Goal: Use online tool/utility

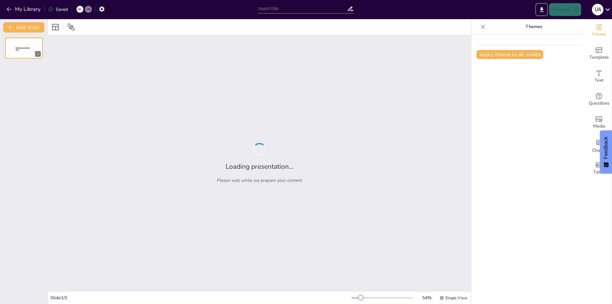
type input "8th Grade CBSE Mathematics: In-Depth Analysis of All Chapters"
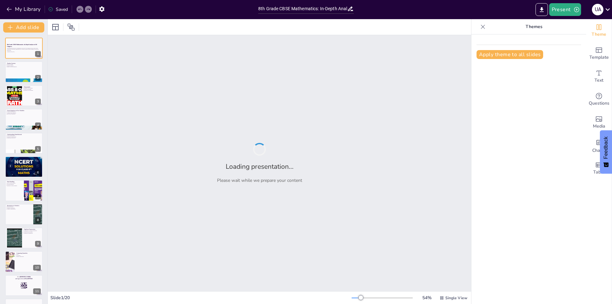
checkbox input "true"
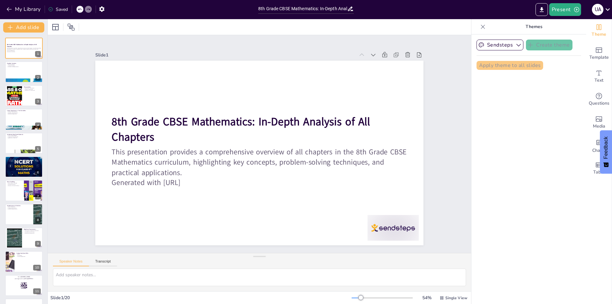
checkbox input "true"
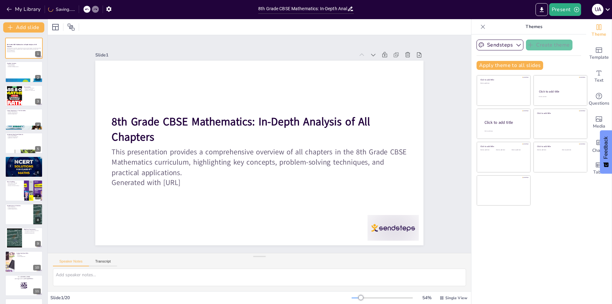
checkbox input "true"
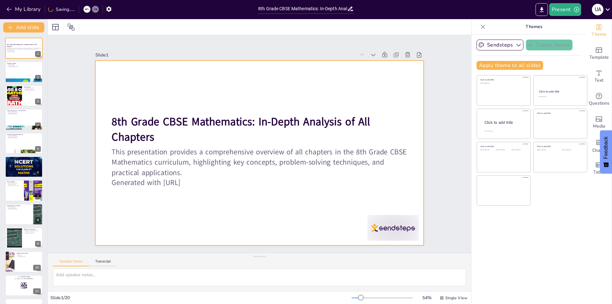
checkbox input "true"
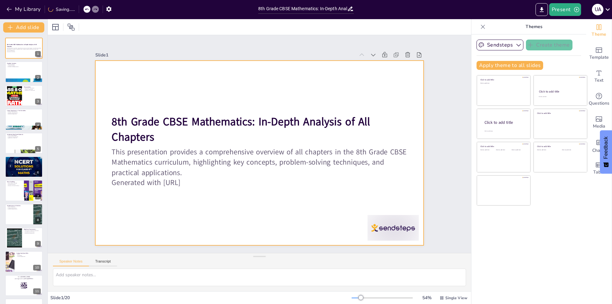
checkbox input "true"
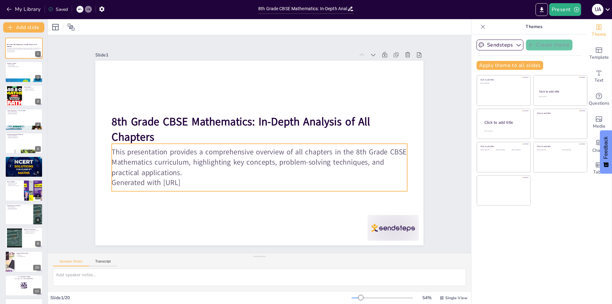
checkbox input "true"
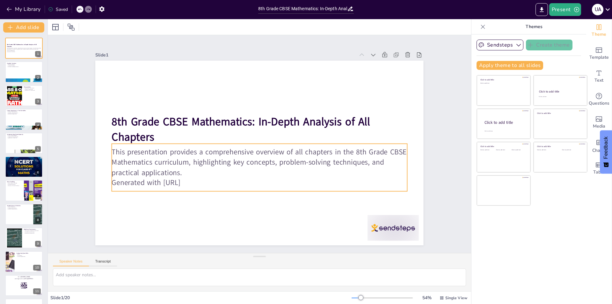
checkbox input "true"
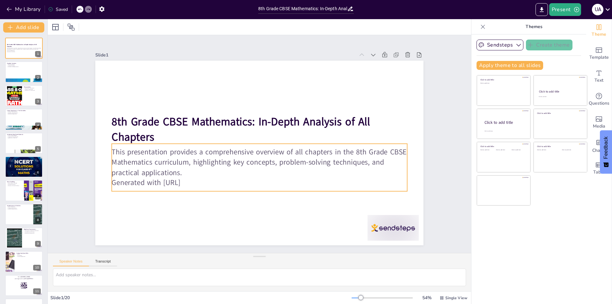
checkbox input "true"
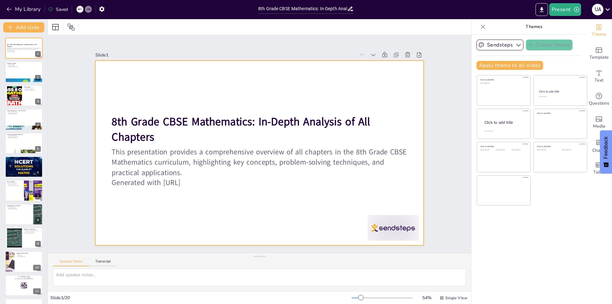
checkbox input "true"
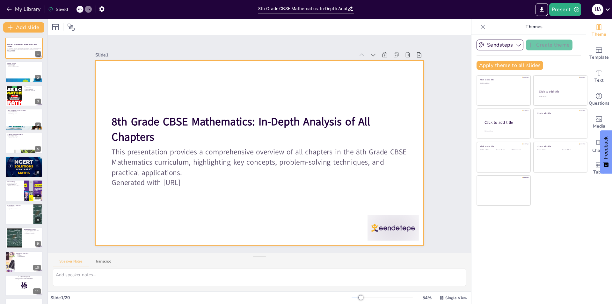
checkbox input "true"
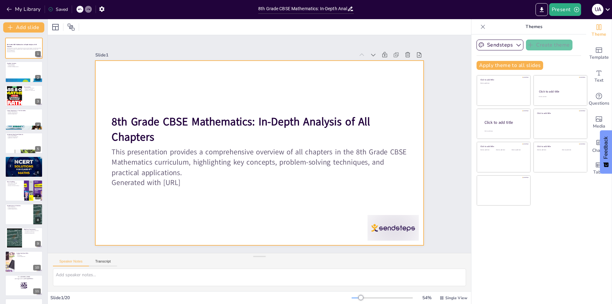
checkbox input "true"
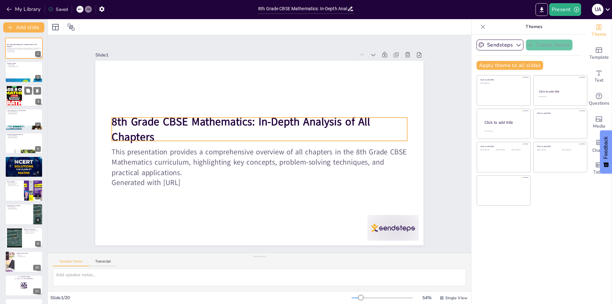
checkbox input "true"
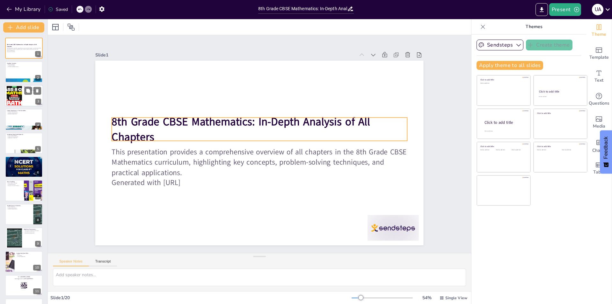
checkbox input "true"
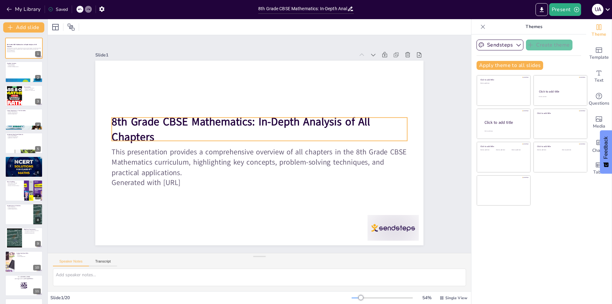
checkbox input "true"
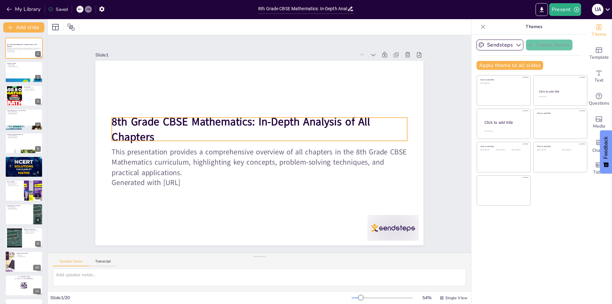
checkbox input "true"
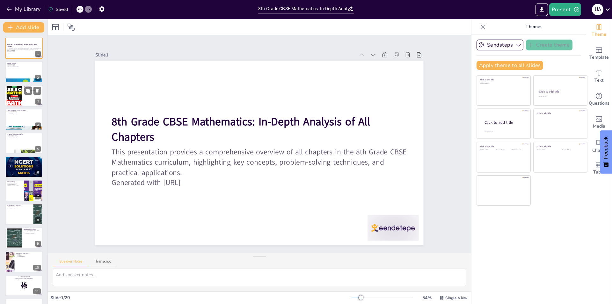
checkbox input "true"
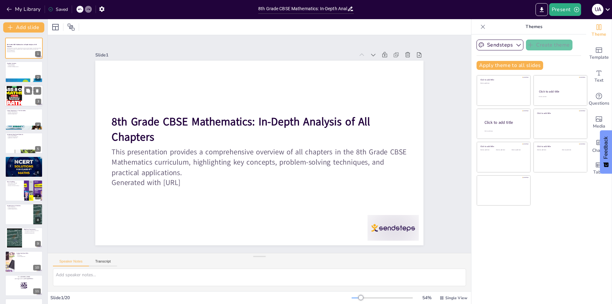
checkbox input "true"
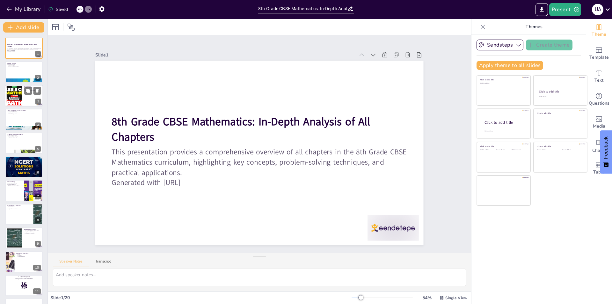
checkbox input "true"
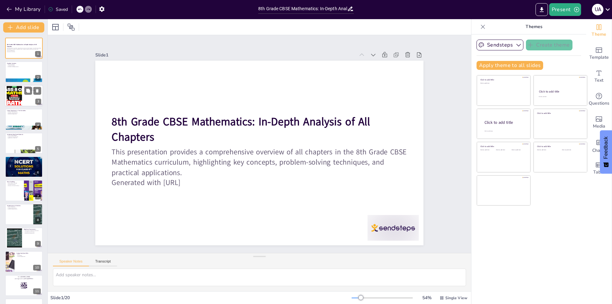
checkbox input "true"
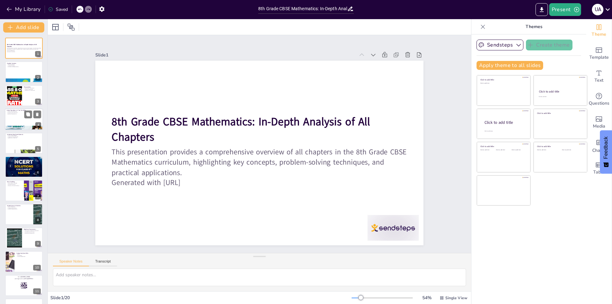
checkbox input "true"
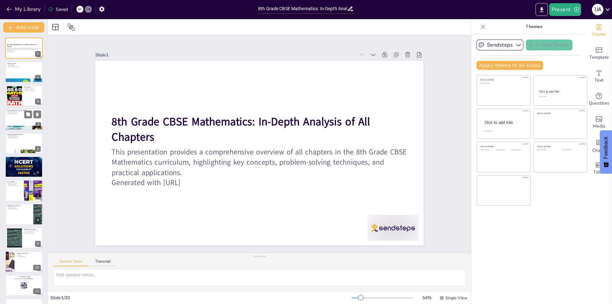
checkbox input "true"
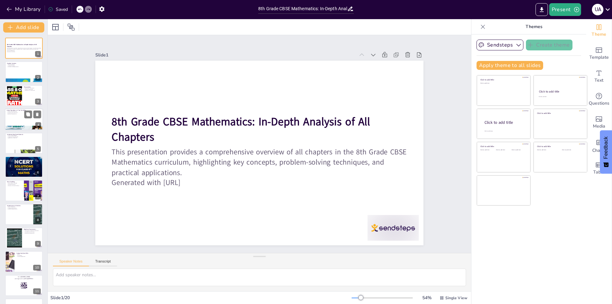
checkbox input "true"
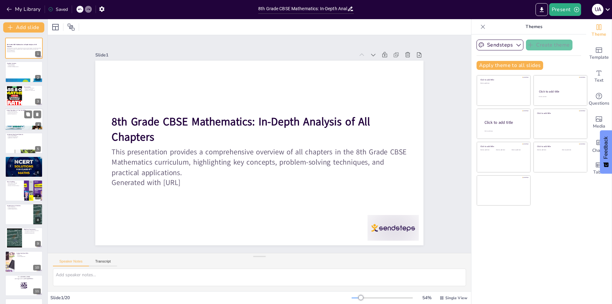
checkbox input "true"
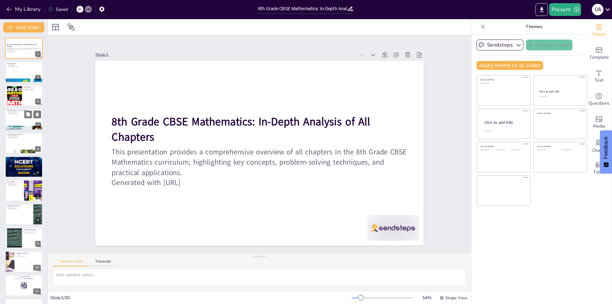
checkbox input "true"
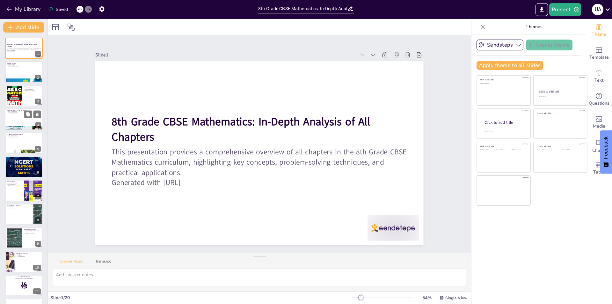
checkbox input "true"
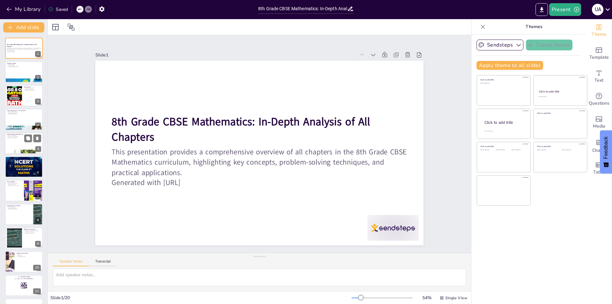
checkbox input "true"
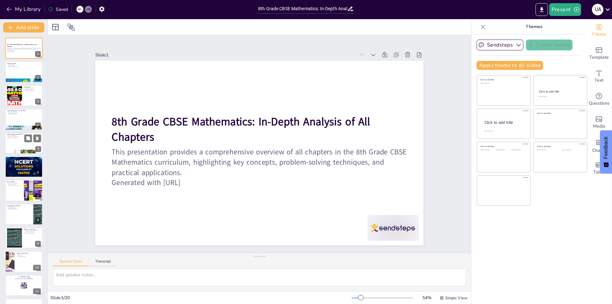
checkbox input "true"
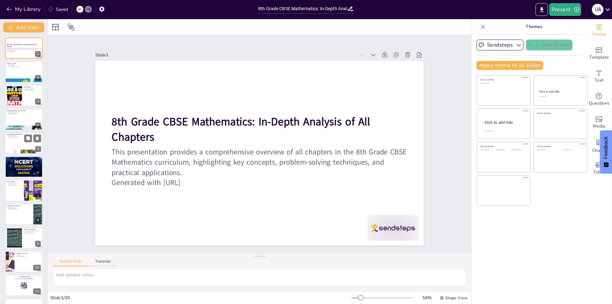
checkbox input "true"
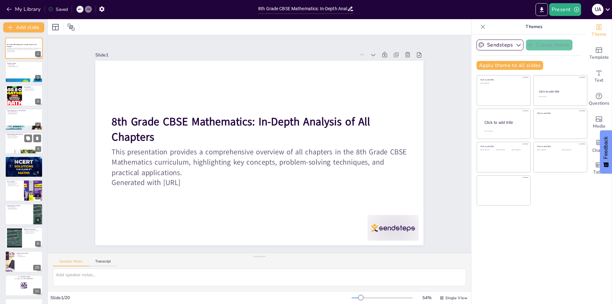
checkbox input "true"
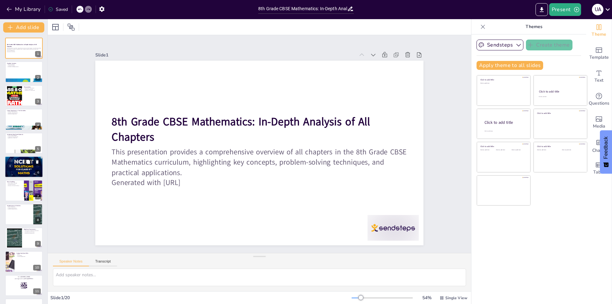
checkbox input "true"
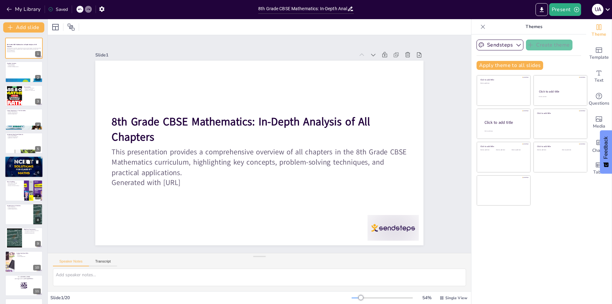
checkbox input "true"
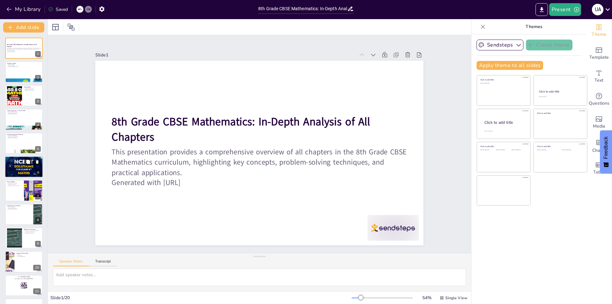
checkbox input "true"
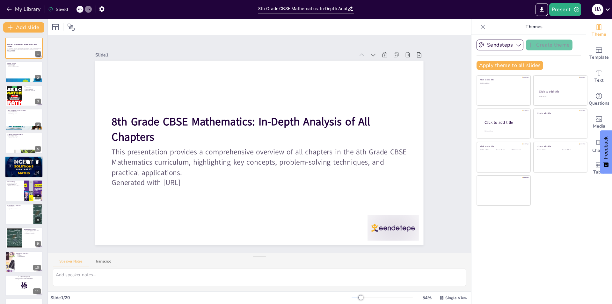
checkbox input "true"
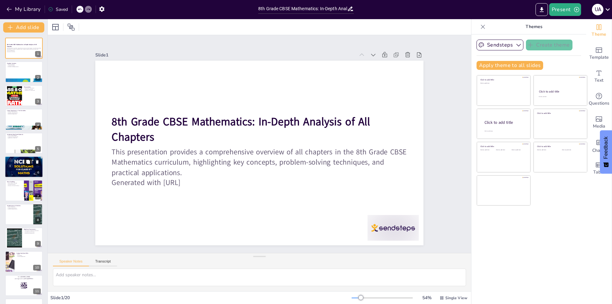
checkbox input "true"
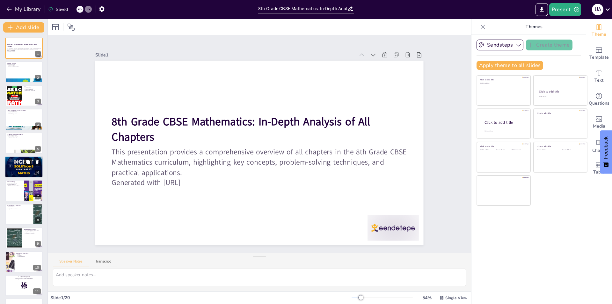
checkbox input "true"
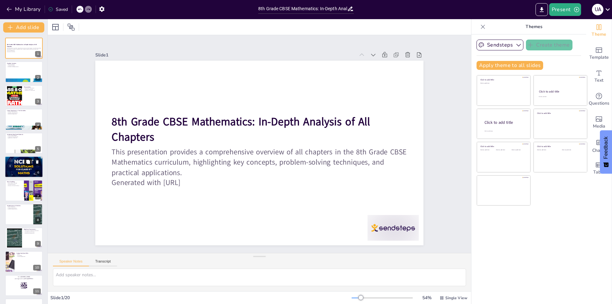
checkbox input "true"
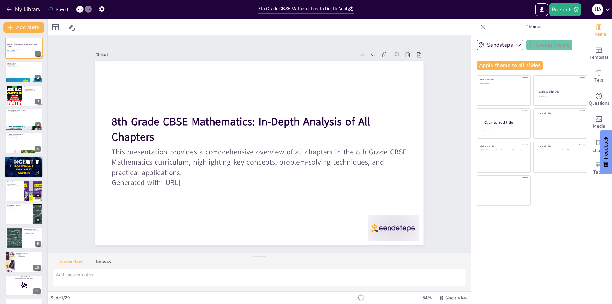
checkbox input "true"
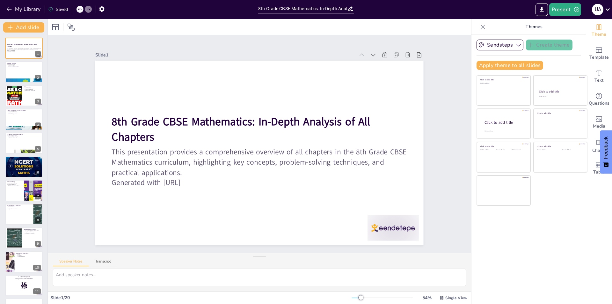
checkbox input "true"
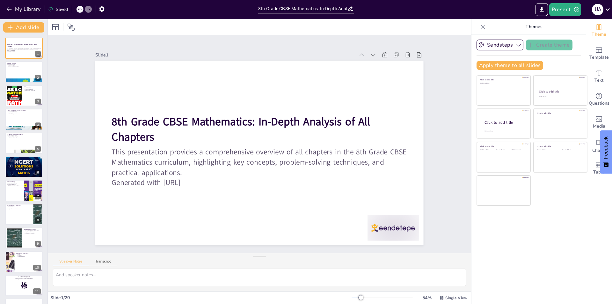
checkbox input "true"
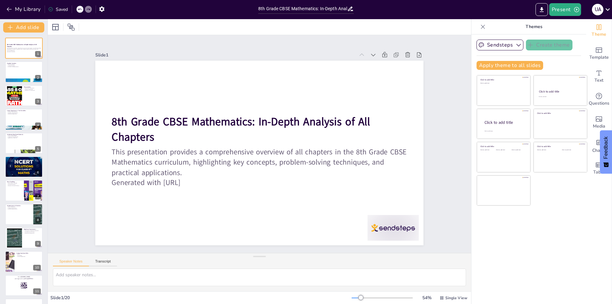
checkbox input "true"
click at [19, 99] on div at bounding box center [14, 95] width 34 height 19
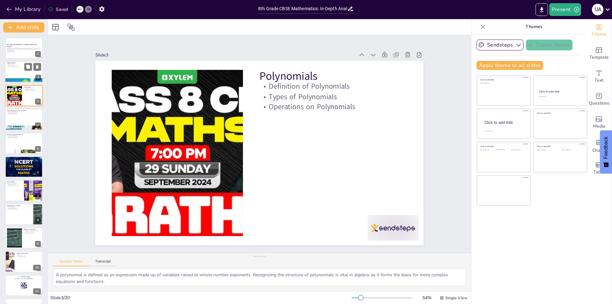
click at [12, 69] on div at bounding box center [24, 72] width 38 height 22
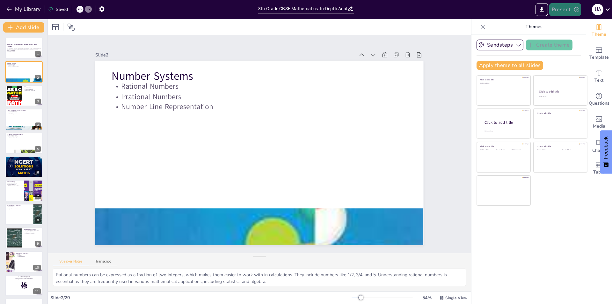
click at [573, 11] on icon "button" at bounding box center [576, 9] width 6 height 6
click at [572, 24] on li "Preview presentation" at bounding box center [575, 23] width 51 height 10
